Goal: Contribute content: Add original content to the website for others to see

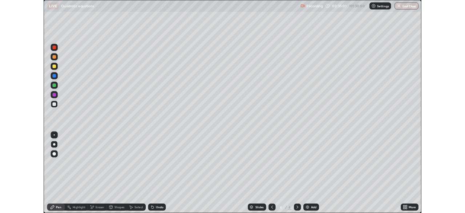
scroll to position [262, 465]
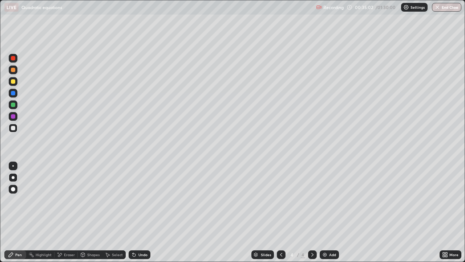
click at [282, 253] on icon at bounding box center [281, 254] width 6 height 6
click at [65, 256] on div "Eraser" at bounding box center [69, 255] width 11 height 4
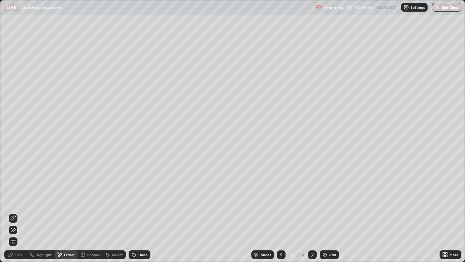
click at [23, 252] on div "Pen" at bounding box center [15, 254] width 22 height 9
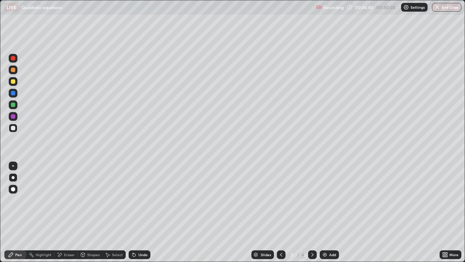
click at [65, 253] on div "Eraser" at bounding box center [69, 255] width 11 height 4
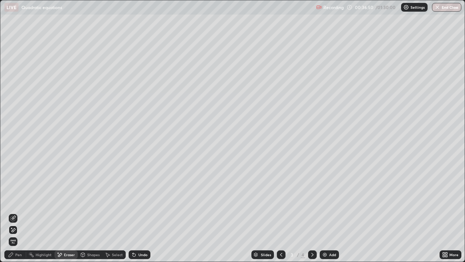
click at [19, 254] on div "Pen" at bounding box center [18, 255] width 7 height 4
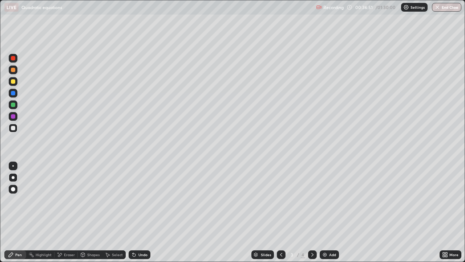
click at [13, 84] on div at bounding box center [13, 81] width 9 height 9
click at [14, 105] on div at bounding box center [13, 104] width 4 height 4
click at [138, 255] on div "Undo" at bounding box center [142, 255] width 9 height 4
click at [311, 251] on icon at bounding box center [313, 254] width 6 height 6
click at [280, 254] on icon at bounding box center [281, 254] width 6 height 6
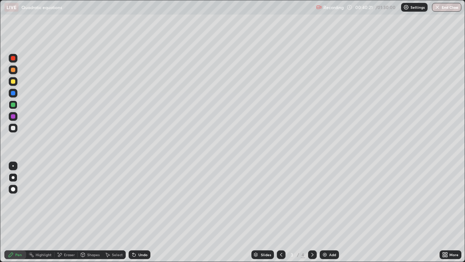
click at [141, 258] on div "Undo" at bounding box center [140, 254] width 22 height 9
click at [142, 254] on div "Undo" at bounding box center [142, 255] width 9 height 4
click at [15, 81] on div at bounding box center [13, 81] width 4 height 4
click at [140, 253] on div "Undo" at bounding box center [142, 255] width 9 height 4
click at [140, 251] on div "Undo" at bounding box center [140, 254] width 22 height 9
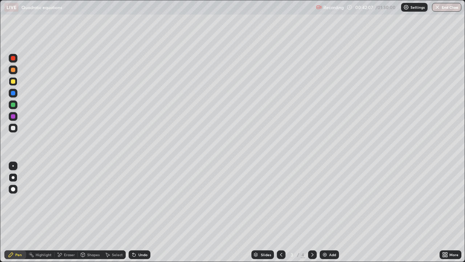
click at [139, 252] on div "Undo" at bounding box center [140, 254] width 22 height 9
click at [17, 104] on div at bounding box center [13, 104] width 9 height 9
click at [69, 253] on div "Eraser" at bounding box center [69, 255] width 11 height 4
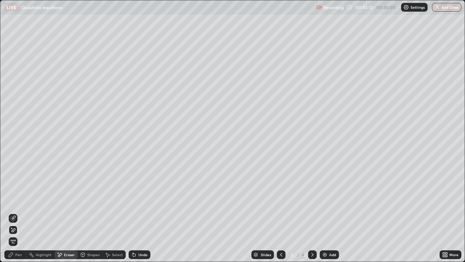
click at [19, 253] on div "Pen" at bounding box center [18, 255] width 7 height 4
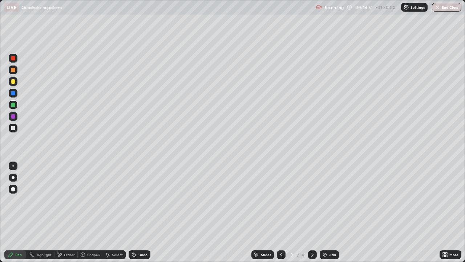
click at [116, 253] on div "Select" at bounding box center [117, 255] width 11 height 4
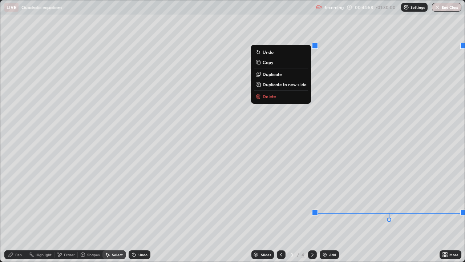
click at [299, 223] on div "0 ° Undo Copy Duplicate Duplicate to new slide Delete" at bounding box center [232, 130] width 464 height 261
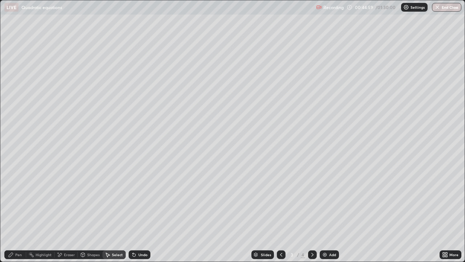
click at [66, 253] on div "Eraser" at bounding box center [69, 255] width 11 height 4
click at [17, 253] on div "Pen" at bounding box center [18, 255] width 7 height 4
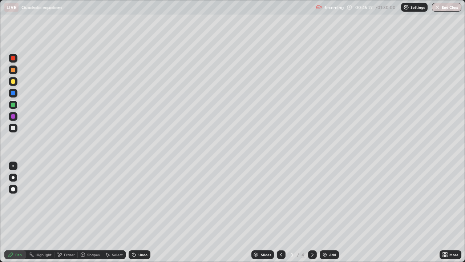
click at [16, 80] on div at bounding box center [13, 81] width 9 height 9
click at [315, 253] on icon at bounding box center [313, 254] width 6 height 6
click at [280, 255] on icon at bounding box center [281, 254] width 6 height 6
click at [310, 251] on icon at bounding box center [313, 254] width 6 height 6
click at [284, 253] on div at bounding box center [281, 254] width 9 height 9
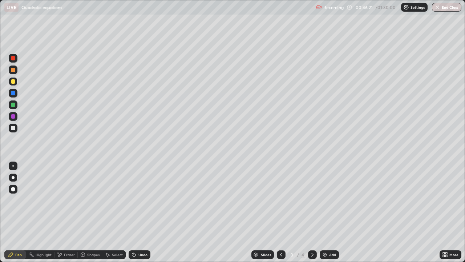
click at [312, 254] on icon at bounding box center [313, 254] width 6 height 6
click at [281, 252] on icon at bounding box center [281, 254] width 6 height 6
click at [314, 257] on icon at bounding box center [313, 254] width 6 height 6
click at [67, 253] on div "Eraser" at bounding box center [69, 255] width 11 height 4
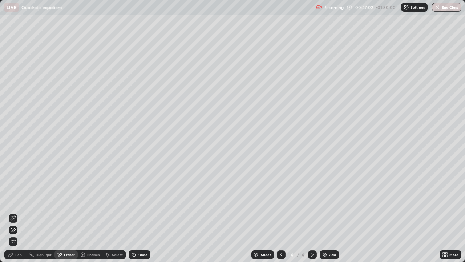
click at [19, 253] on div "Pen" at bounding box center [18, 255] width 7 height 4
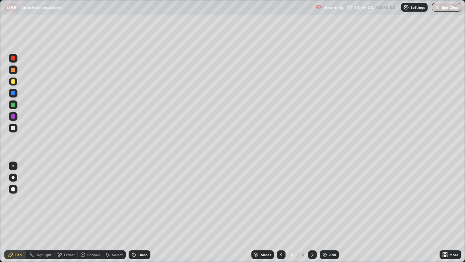
click at [140, 253] on div "Undo" at bounding box center [142, 255] width 9 height 4
click at [282, 257] on div at bounding box center [281, 254] width 9 height 9
click at [312, 254] on icon at bounding box center [313, 254] width 6 height 6
click at [279, 255] on icon at bounding box center [281, 254] width 6 height 6
click at [141, 254] on div "Undo" at bounding box center [142, 255] width 9 height 4
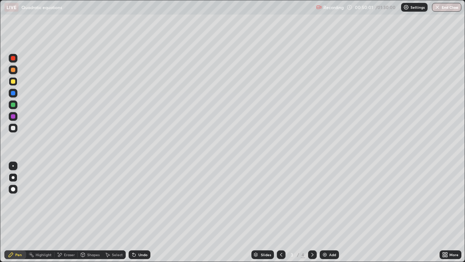
click at [69, 255] on div "Eraser" at bounding box center [69, 255] width 11 height 4
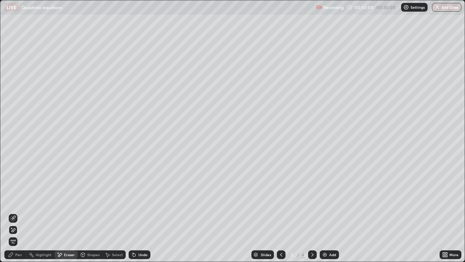
click at [18, 256] on div "Pen" at bounding box center [18, 255] width 7 height 4
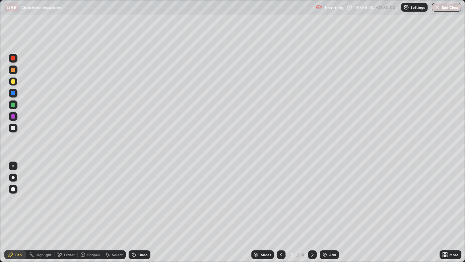
click at [311, 253] on icon at bounding box center [312, 255] width 2 height 4
click at [324, 252] on img at bounding box center [325, 254] width 6 height 6
click at [12, 126] on div at bounding box center [13, 128] width 4 height 4
click at [15, 114] on div at bounding box center [13, 116] width 4 height 4
click at [15, 81] on div at bounding box center [13, 81] width 9 height 9
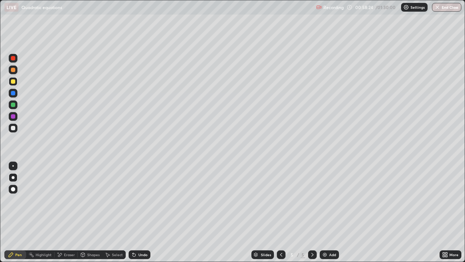
click at [140, 251] on div "Undo" at bounding box center [140, 254] width 22 height 9
click at [15, 106] on div at bounding box center [13, 104] width 9 height 9
click at [15, 114] on div at bounding box center [13, 116] width 9 height 9
click at [15, 68] on div at bounding box center [13, 69] width 9 height 9
click at [15, 105] on div at bounding box center [13, 104] width 4 height 4
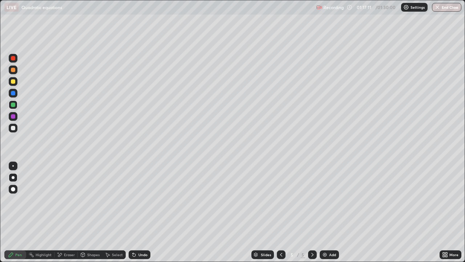
click at [65, 255] on div "Eraser" at bounding box center [69, 255] width 11 height 4
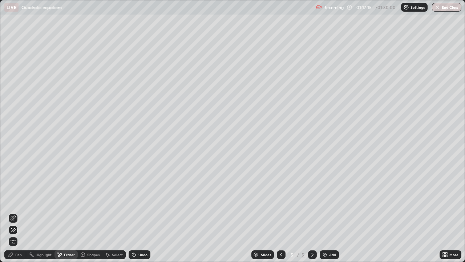
click at [20, 257] on div "Pen" at bounding box center [15, 254] width 22 height 9
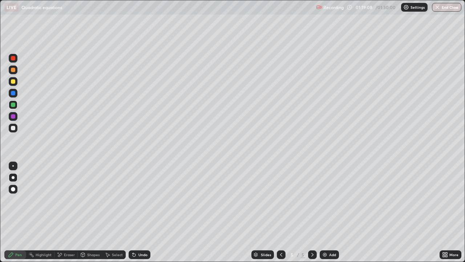
click at [141, 254] on div "Undo" at bounding box center [142, 255] width 9 height 4
click at [141, 253] on div "Undo" at bounding box center [142, 255] width 9 height 4
click at [140, 254] on div "Undo" at bounding box center [142, 255] width 9 height 4
click at [142, 253] on div "Undo" at bounding box center [142, 255] width 9 height 4
click at [141, 255] on div "Undo" at bounding box center [142, 255] width 9 height 4
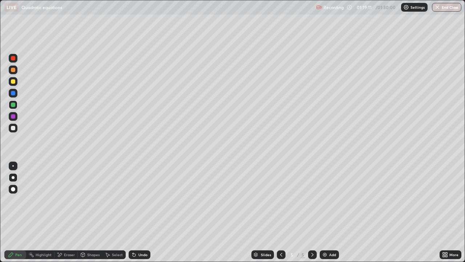
click at [141, 254] on div "Undo" at bounding box center [142, 255] width 9 height 4
click at [140, 254] on div "Undo" at bounding box center [142, 255] width 9 height 4
click at [16, 69] on div at bounding box center [13, 69] width 9 height 9
click at [139, 250] on div "Undo" at bounding box center [140, 254] width 22 height 9
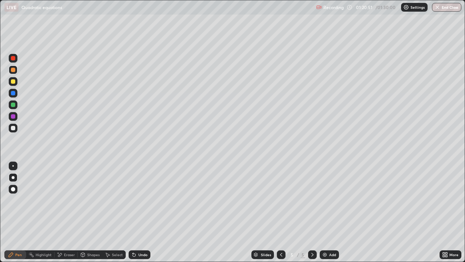
click at [136, 253] on icon at bounding box center [134, 254] width 6 height 6
click at [138, 254] on div "Undo" at bounding box center [142, 255] width 9 height 4
click at [139, 254] on div "Undo" at bounding box center [142, 255] width 9 height 4
click at [139, 253] on div "Undo" at bounding box center [142, 255] width 9 height 4
click at [136, 254] on div "Undo" at bounding box center [140, 254] width 22 height 9
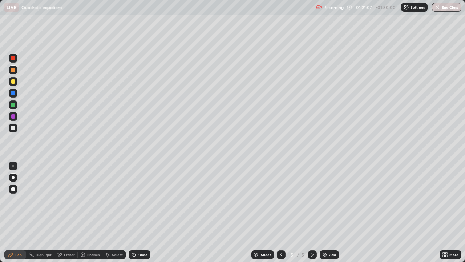
click at [13, 105] on div at bounding box center [13, 104] width 4 height 4
click at [15, 82] on div at bounding box center [13, 81] width 4 height 4
click at [142, 255] on div "Undo" at bounding box center [142, 255] width 9 height 4
click at [140, 254] on div "Undo" at bounding box center [142, 255] width 9 height 4
click at [117, 251] on div "Select" at bounding box center [113, 254] width 23 height 9
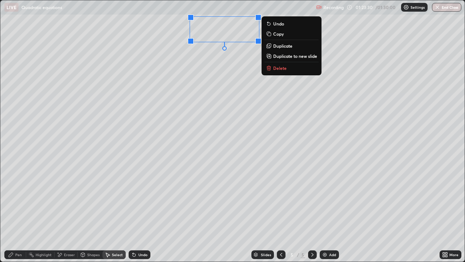
click at [283, 55] on p "Duplicate to new slide" at bounding box center [295, 56] width 44 height 6
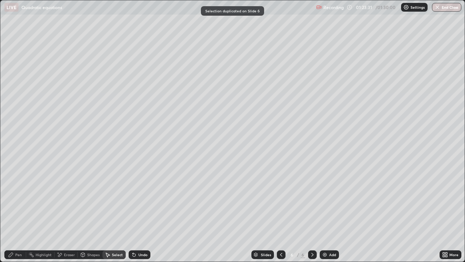
click at [18, 254] on div "Pen" at bounding box center [18, 255] width 7 height 4
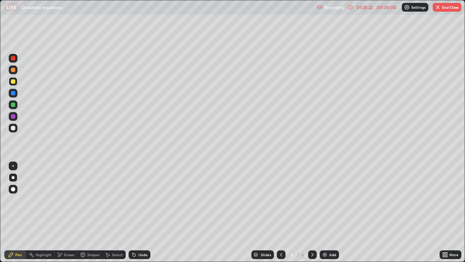
click at [446, 9] on button "End Class" at bounding box center [447, 7] width 29 height 9
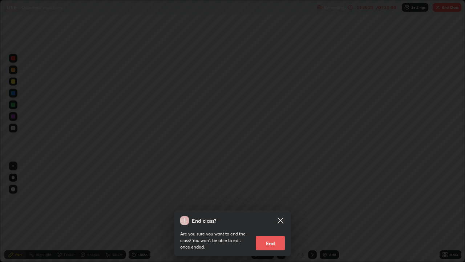
click at [270, 243] on button "End" at bounding box center [270, 242] width 29 height 15
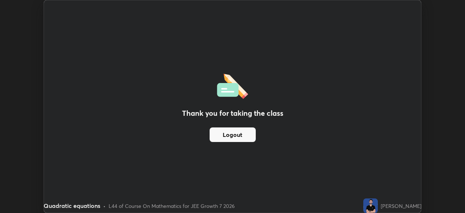
scroll to position [36120, 35868]
